Goal: Task Accomplishment & Management: Manage account settings

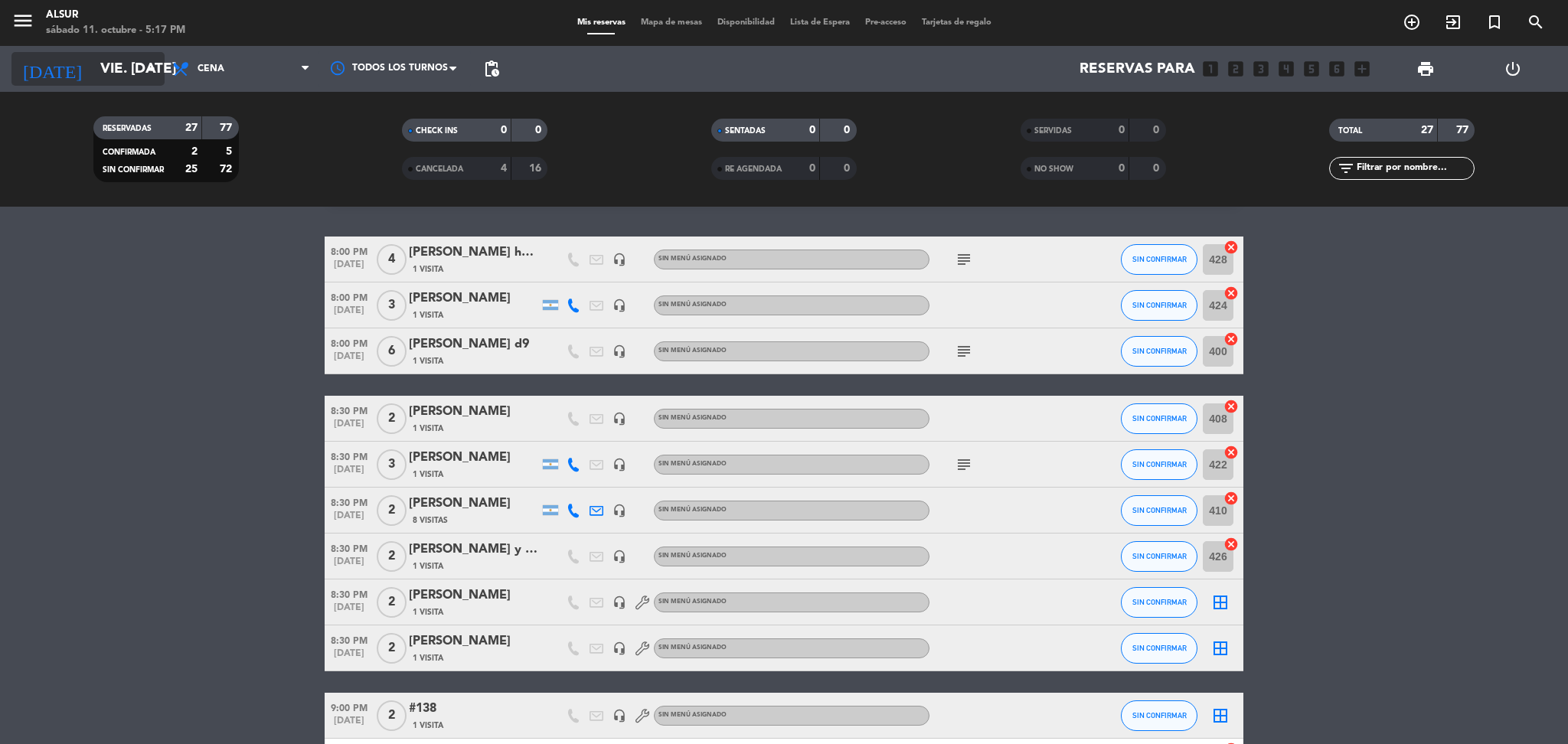
click at [133, 53] on input "vie. [DATE]" at bounding box center [184, 69] width 184 height 33
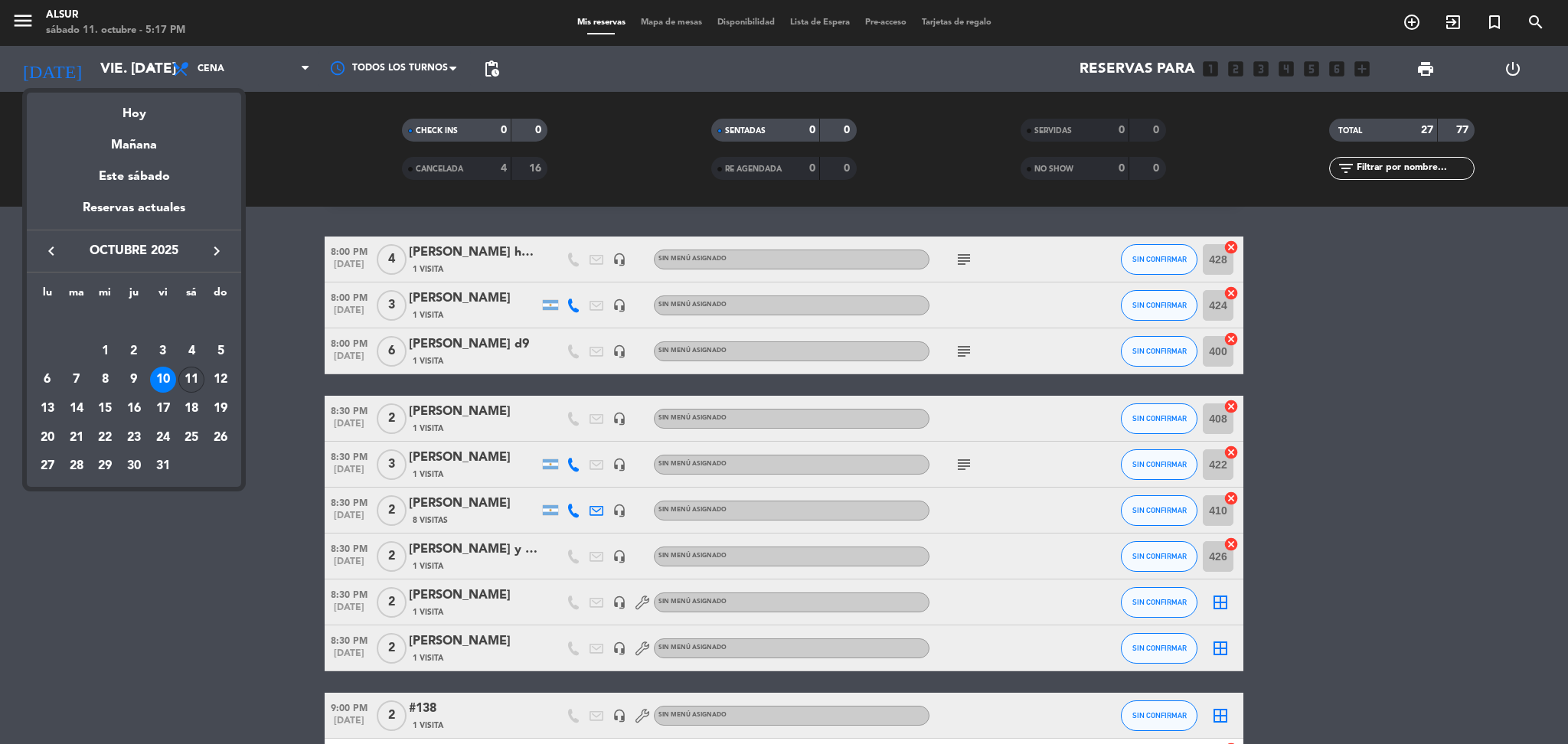
click at [198, 387] on div "11" at bounding box center [191, 380] width 26 height 26
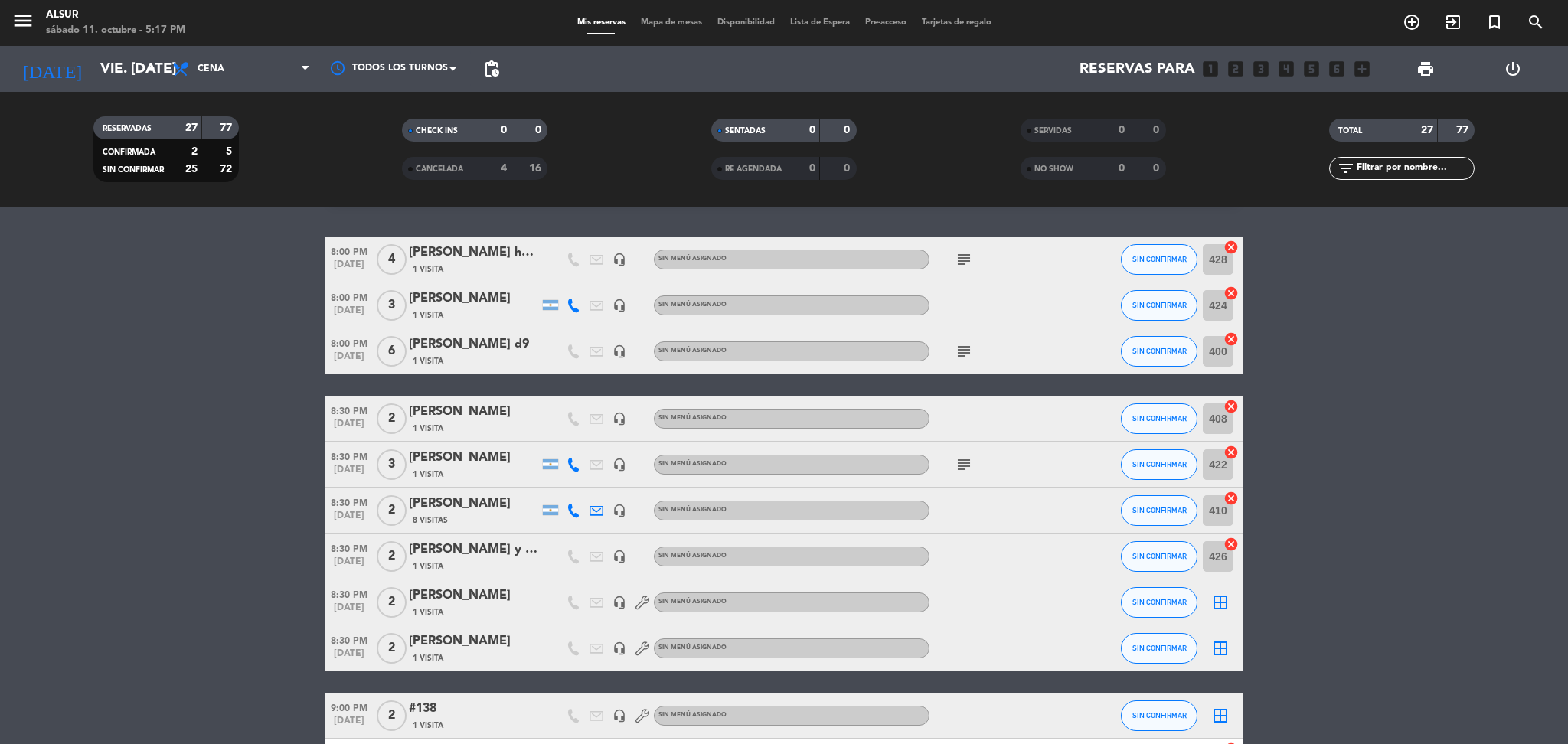
type input "sáb. [DATE]"
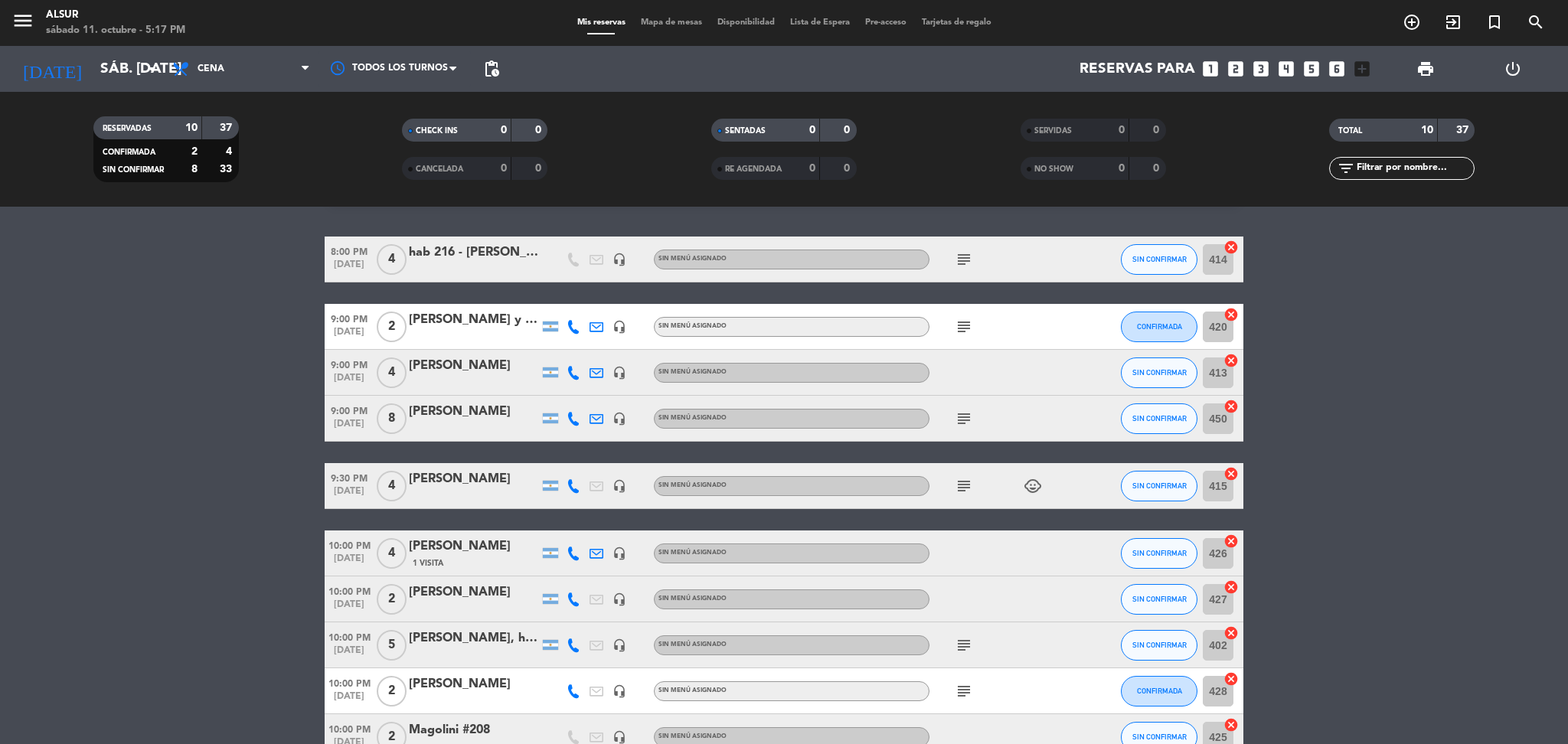
click at [198, 387] on bookings-row "8:00 PM [DATE] 4 hab 216 - [PERSON_NAME] headset_mic Sin menú asignado subject …" at bounding box center [784, 498] width 1568 height 524
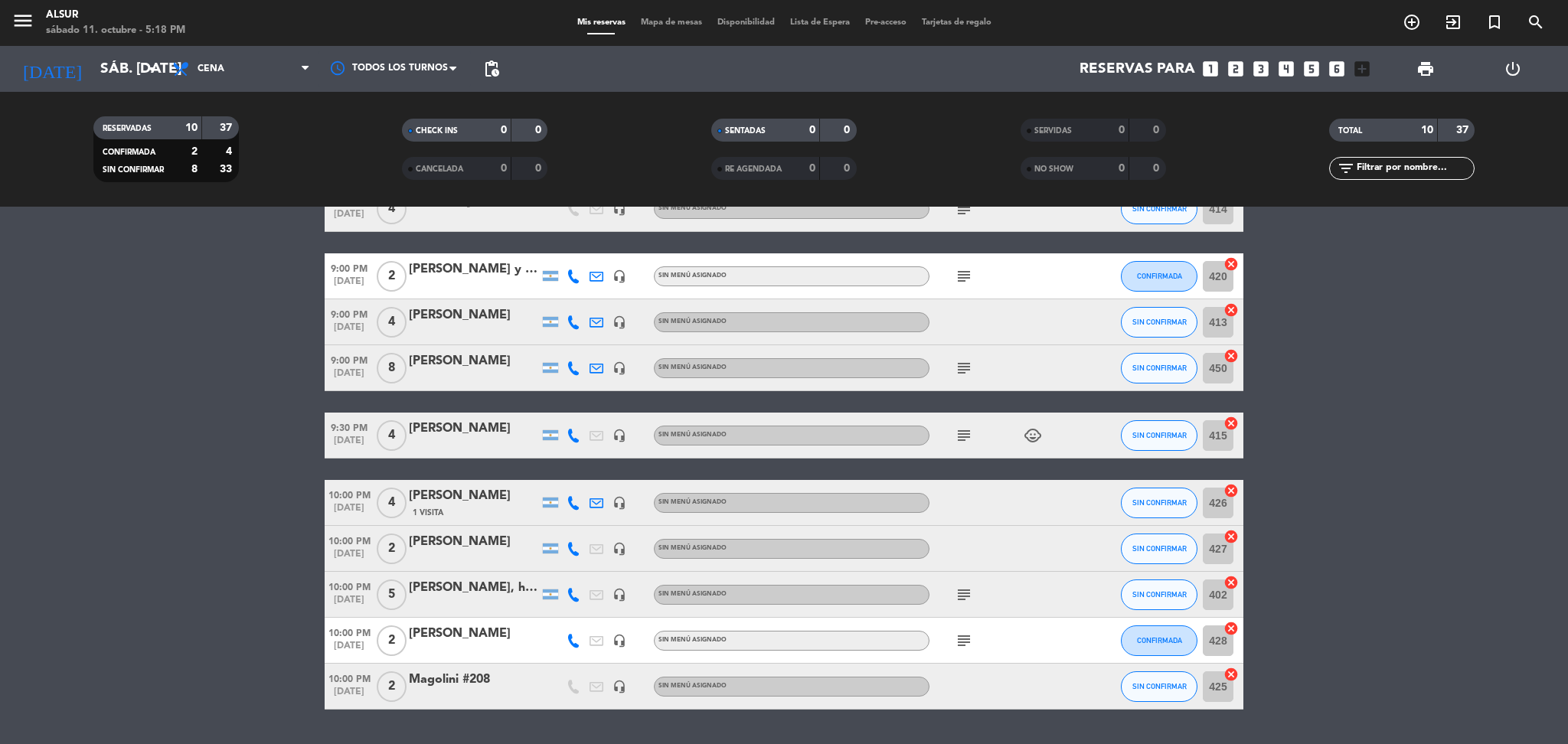
scroll to position [0, 0]
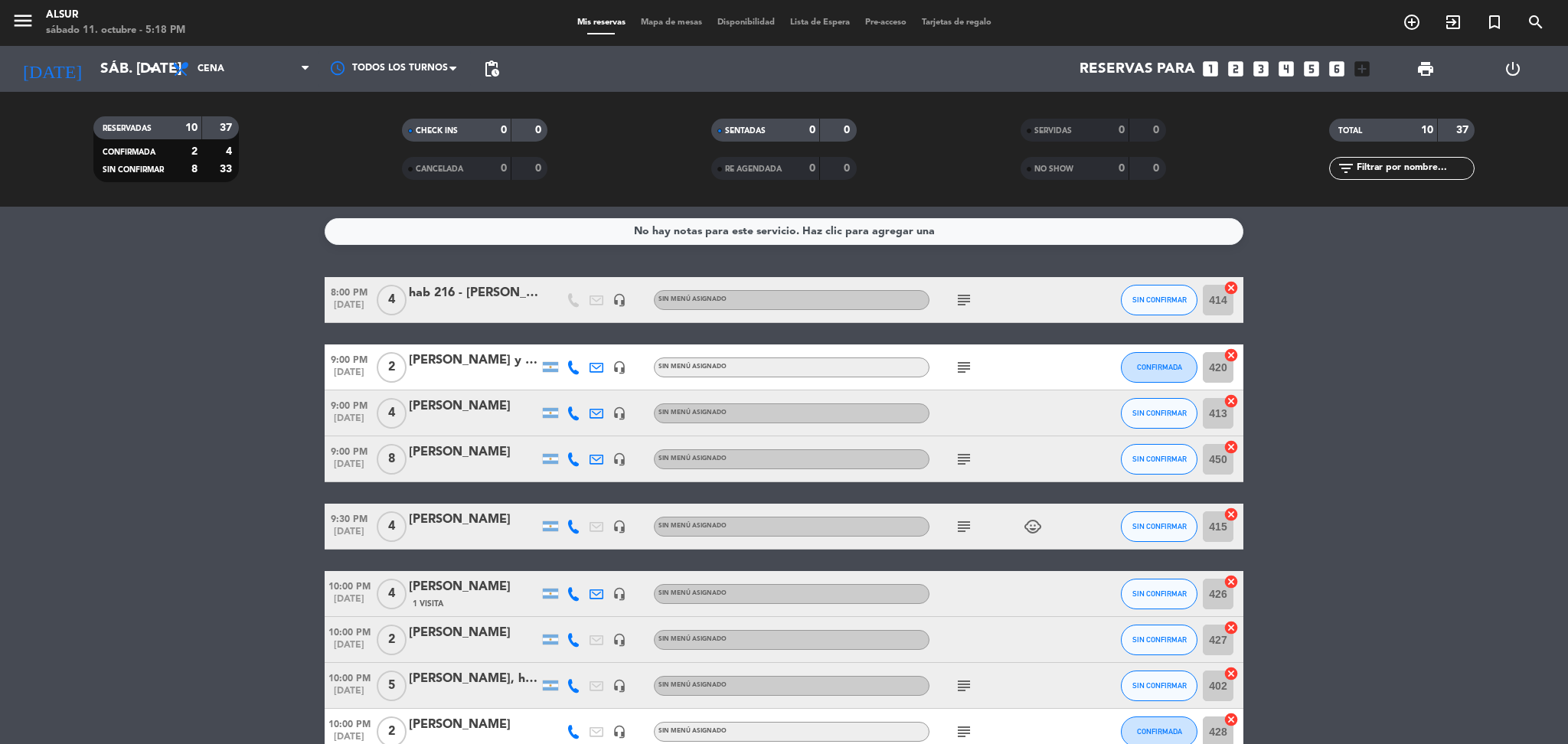
click at [959, 678] on icon "subject" at bounding box center [963, 686] width 18 height 18
click at [512, 686] on div "[PERSON_NAME], hab 215 y 217" at bounding box center [474, 679] width 130 height 20
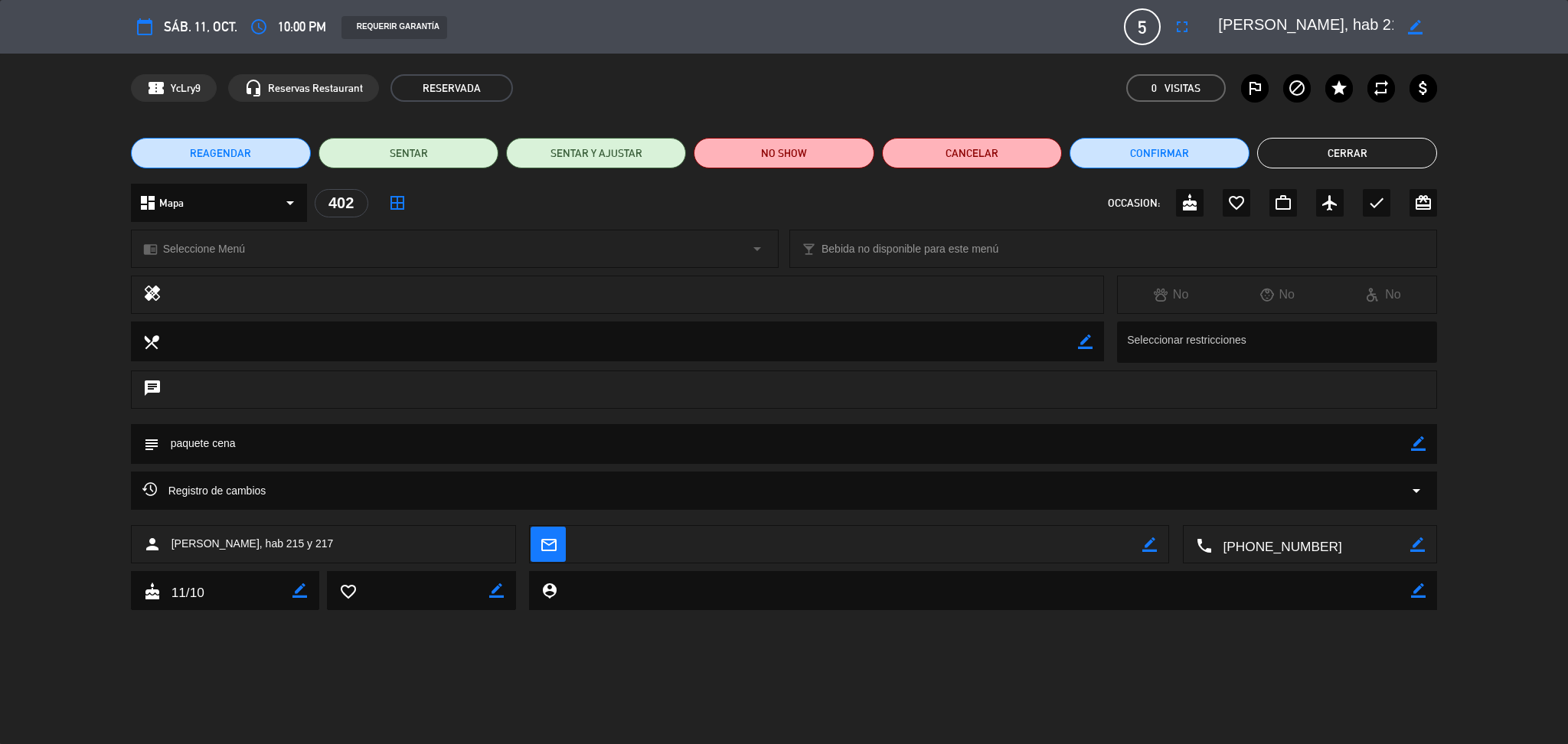
click at [1418, 440] on icon "border_color" at bounding box center [1418, 443] width 15 height 15
type textarea "paquete GOURMET cena"
click at [1418, 451] on icon at bounding box center [1418, 443] width 15 height 15
click at [1301, 147] on button "Cerrar" at bounding box center [1347, 153] width 180 height 31
